Goal: Use online tool/utility: Utilize a website feature to perform a specific function

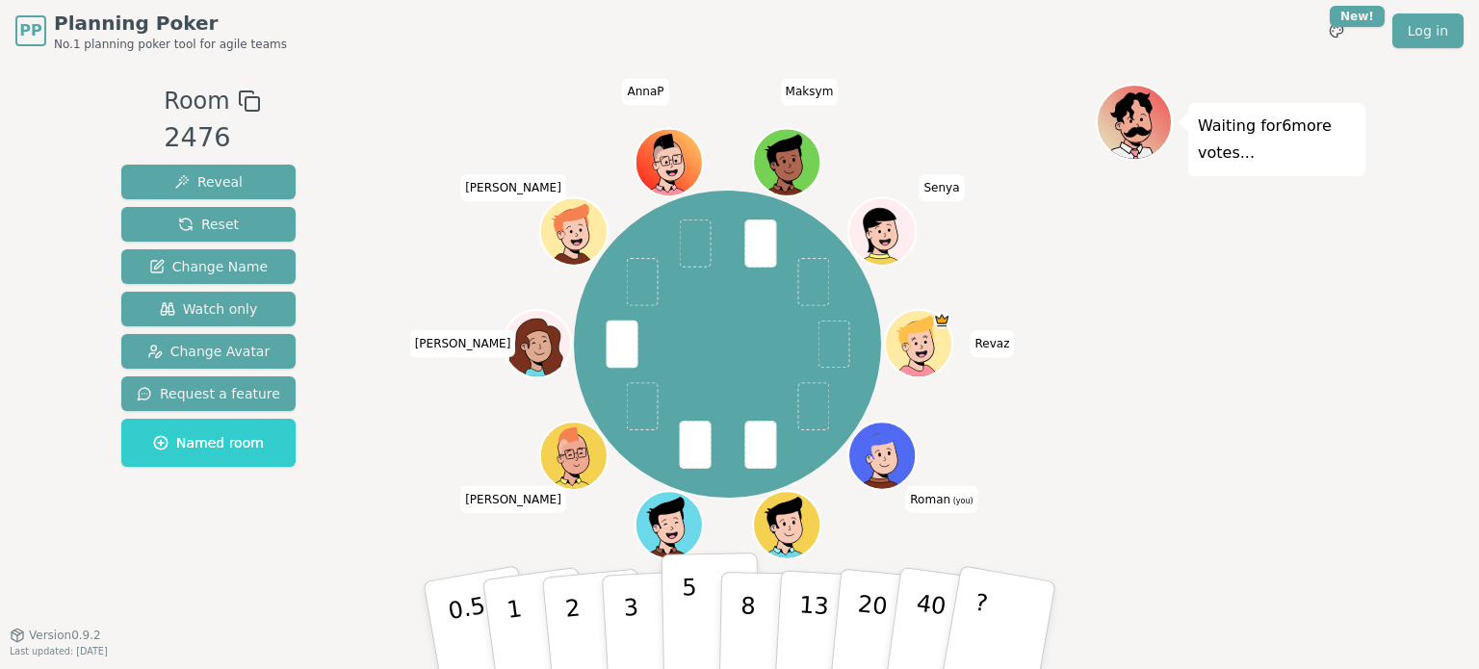
click at [685, 617] on p "5" at bounding box center [690, 626] width 16 height 104
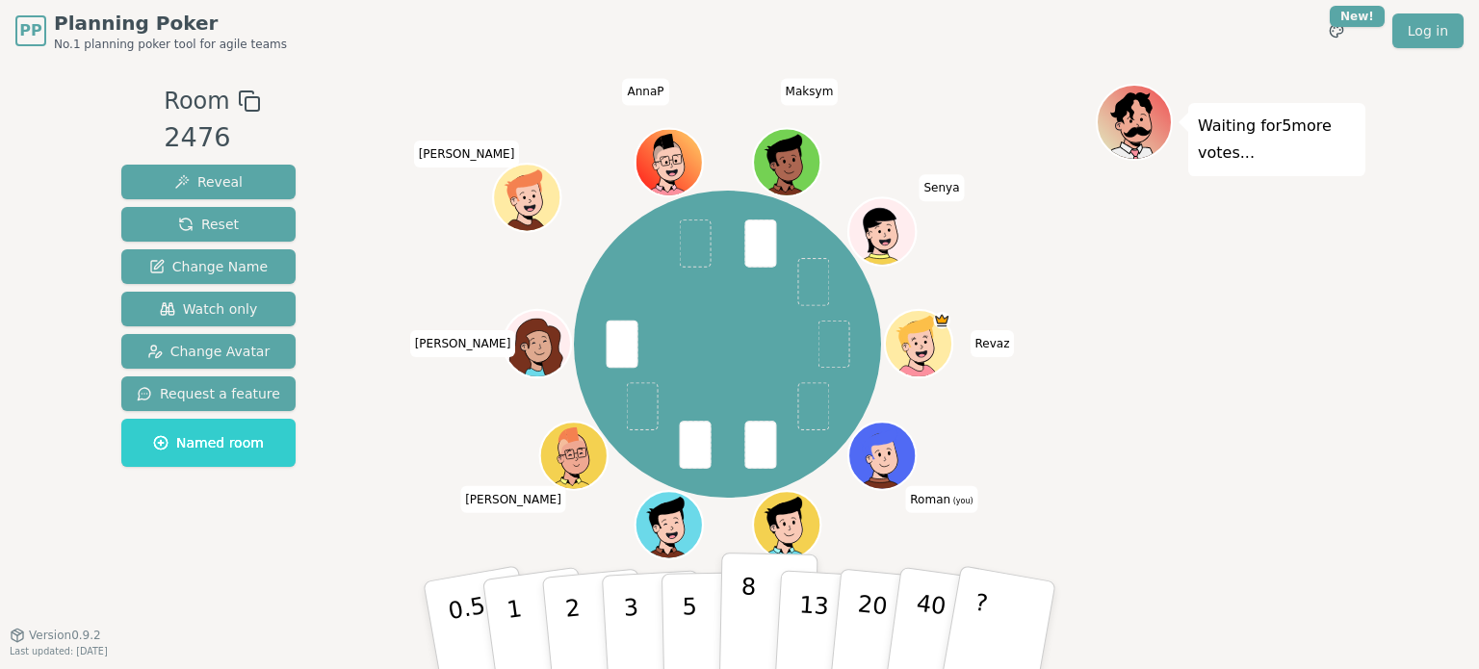
click at [754, 603] on button "8" at bounding box center [768, 626] width 99 height 146
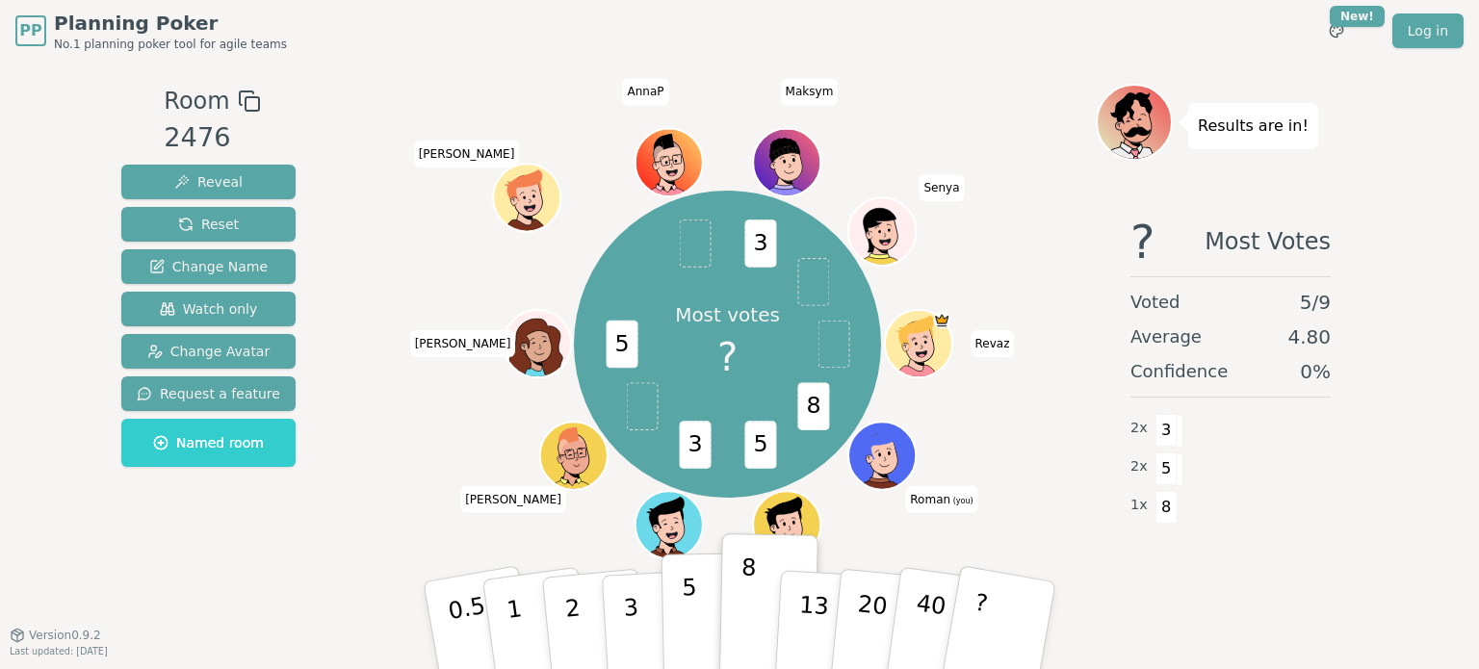
click at [686, 596] on p "5" at bounding box center [690, 626] width 16 height 104
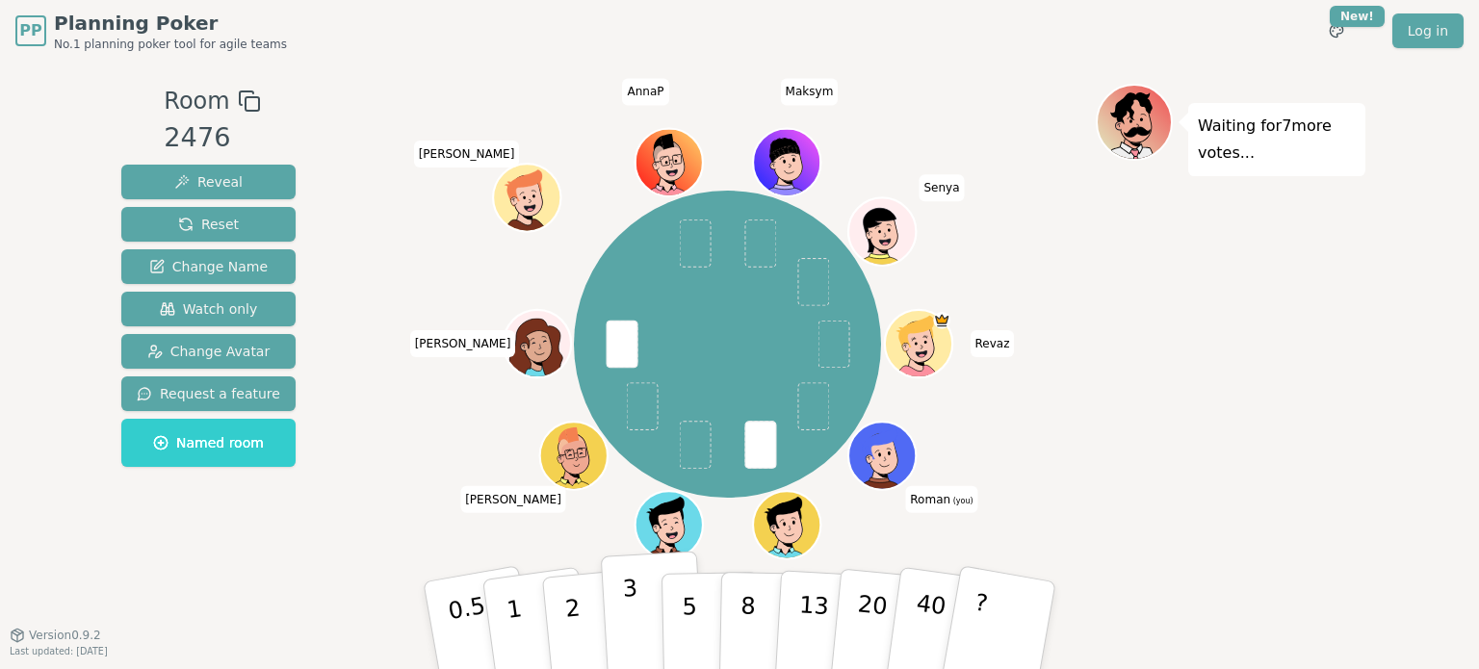
click at [634, 627] on p "3" at bounding box center [632, 627] width 21 height 105
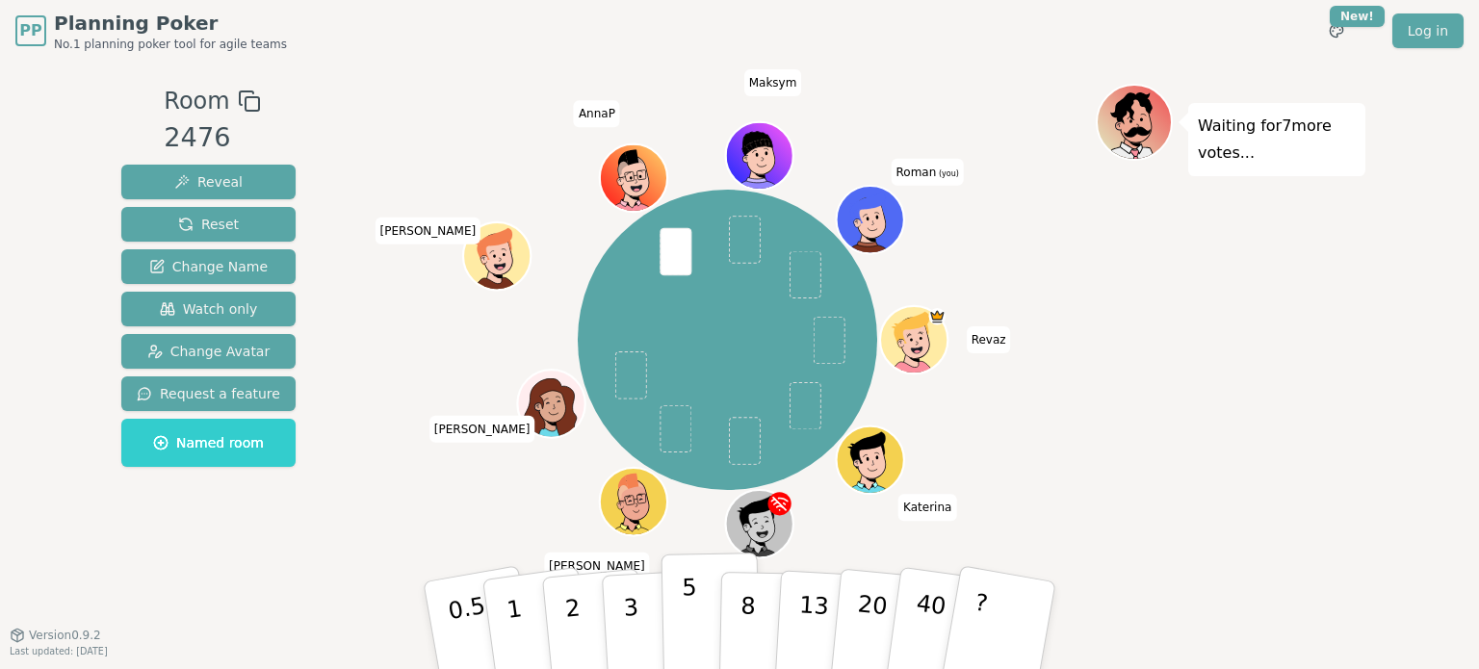
click at [689, 613] on p "5" at bounding box center [690, 626] width 16 height 104
